Goal: Information Seeking & Learning: Learn about a topic

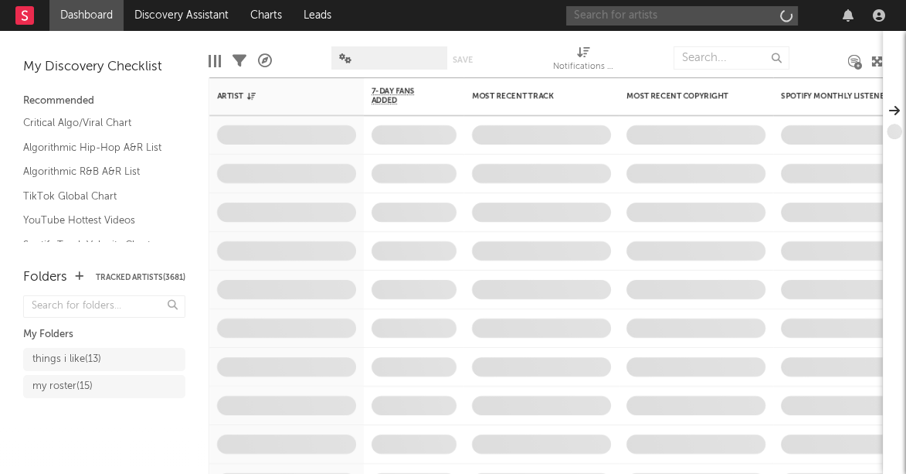
click at [604, 12] on input "text" at bounding box center [682, 15] width 232 height 19
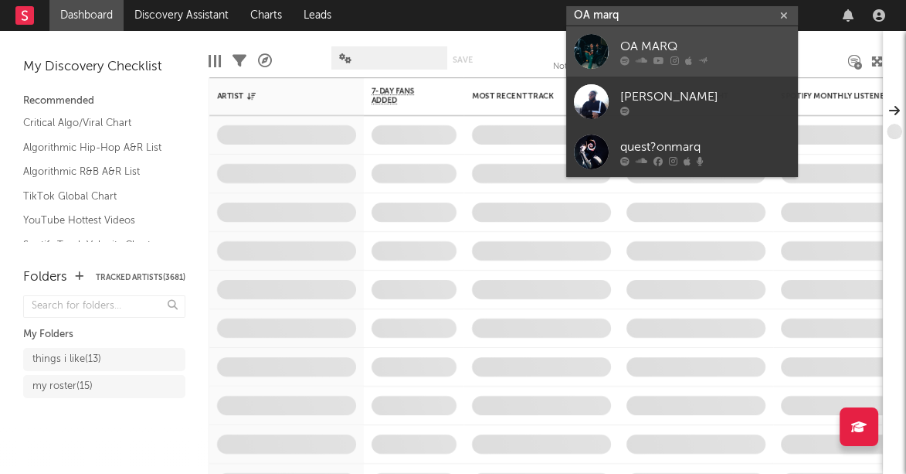
type input "OA marq"
click at [635, 43] on div "OA MARQ" at bounding box center [705, 46] width 170 height 19
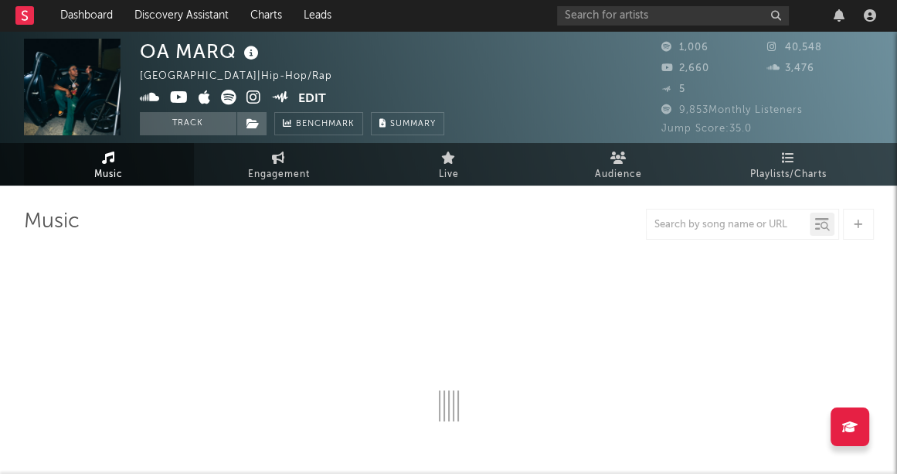
select select "6m"
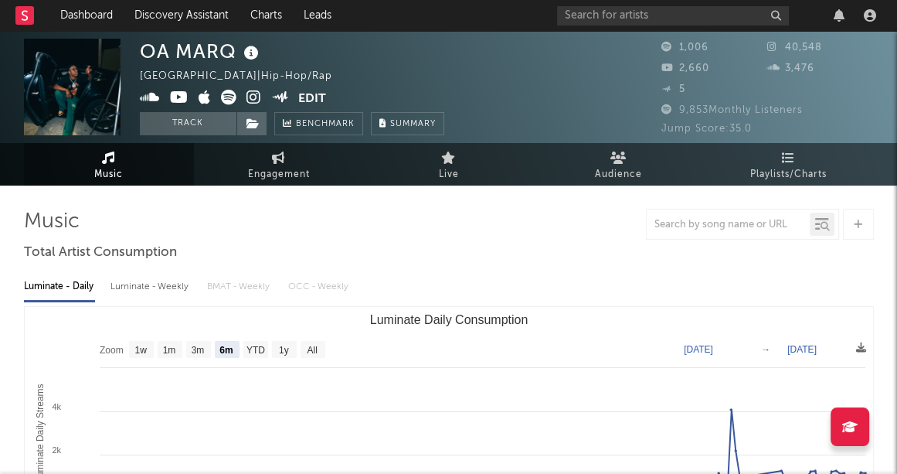
click at [170, 289] on div "Luminate - Weekly" at bounding box center [150, 287] width 81 height 26
select select "6m"
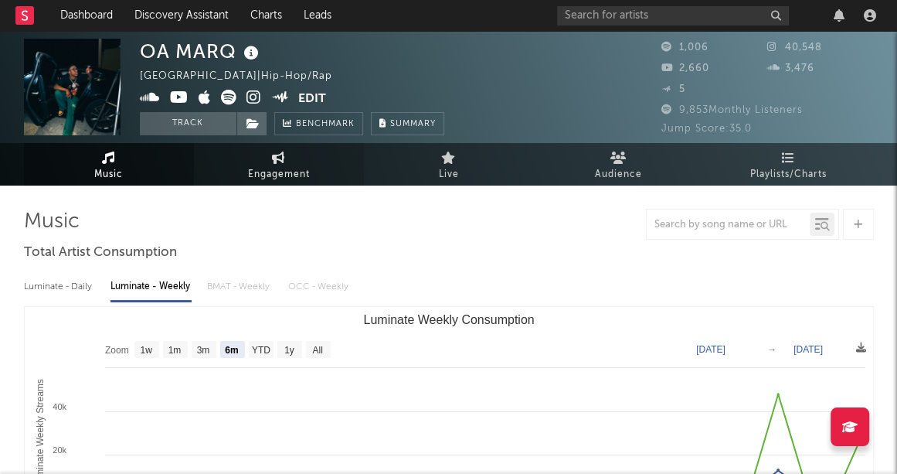
click at [280, 161] on icon at bounding box center [278, 157] width 13 height 12
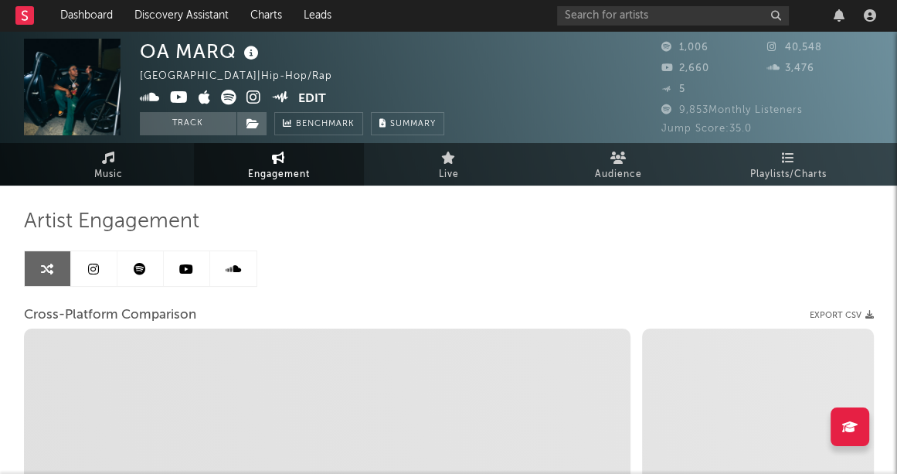
select select "1w"
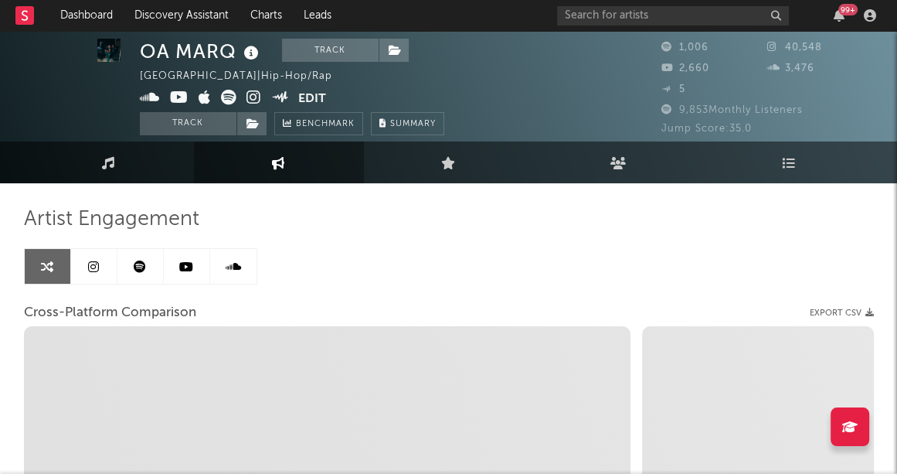
select select "1m"
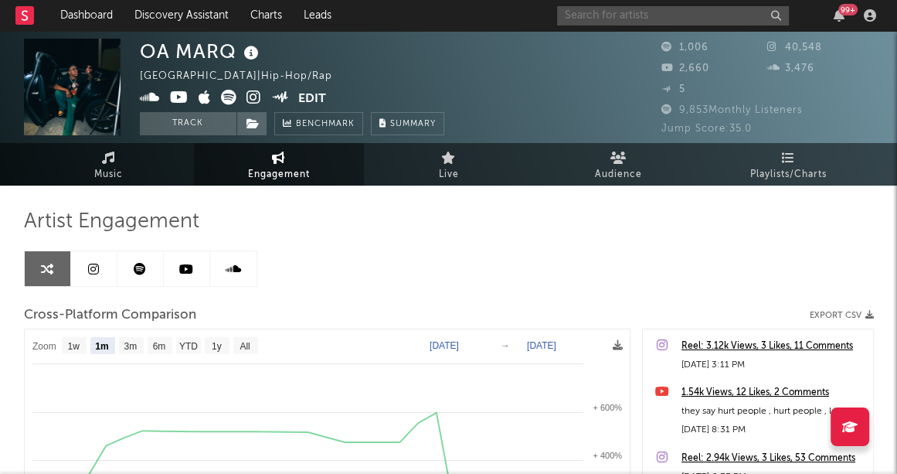
click at [613, 12] on input "text" at bounding box center [673, 15] width 232 height 19
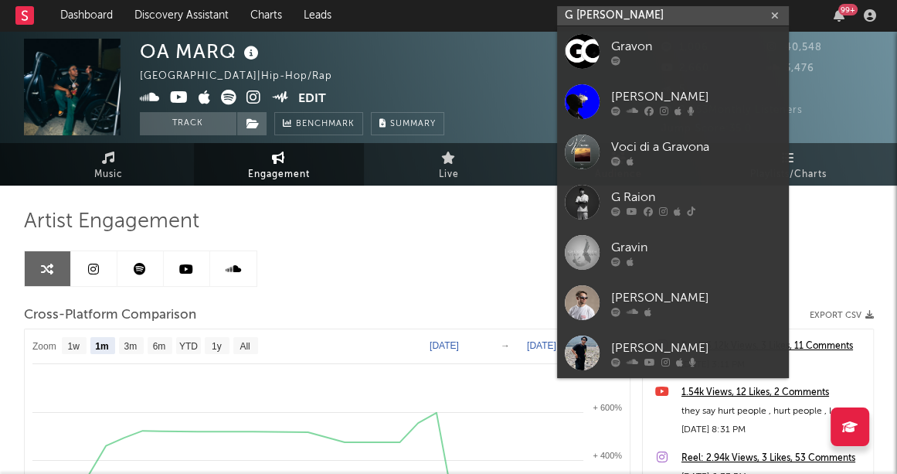
click at [631, 14] on input "G [PERSON_NAME]" at bounding box center [673, 15] width 232 height 19
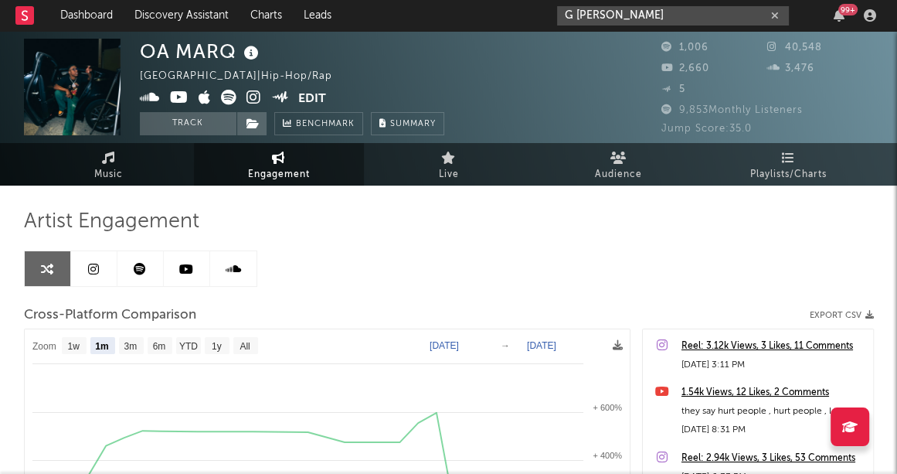
type input "G [PERSON_NAME]"
